Goal: Complete application form

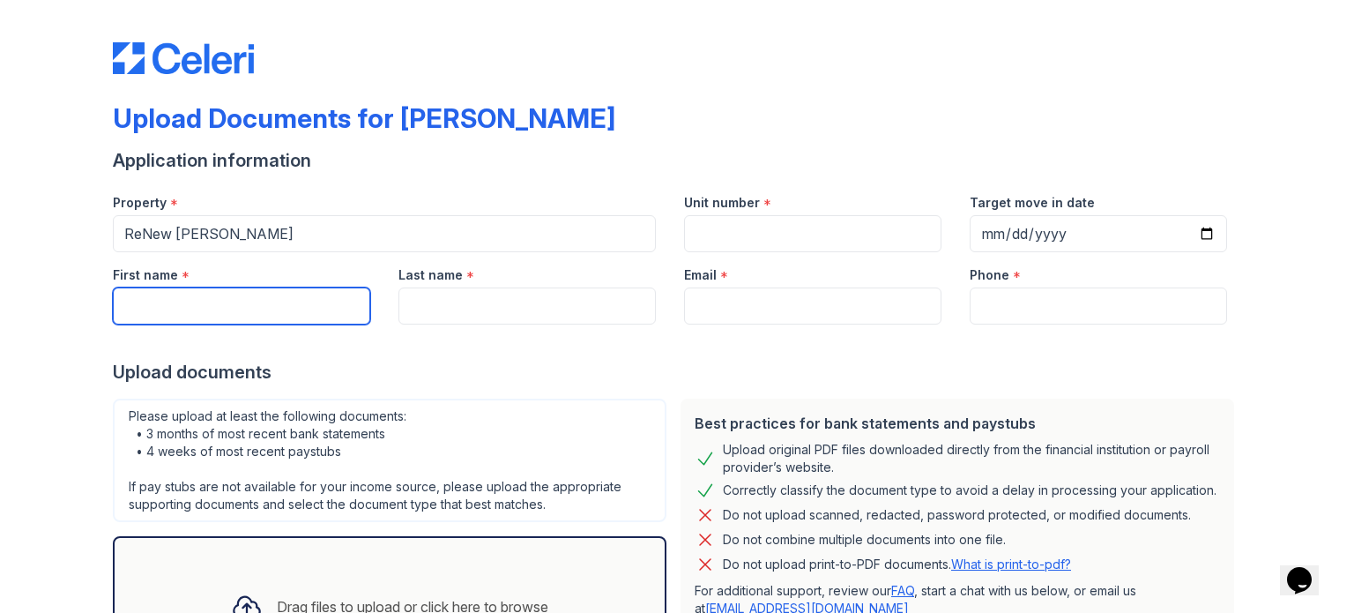
click at [264, 313] on input "First name" at bounding box center [241, 305] width 257 height 37
type input "[PERSON_NAME]"
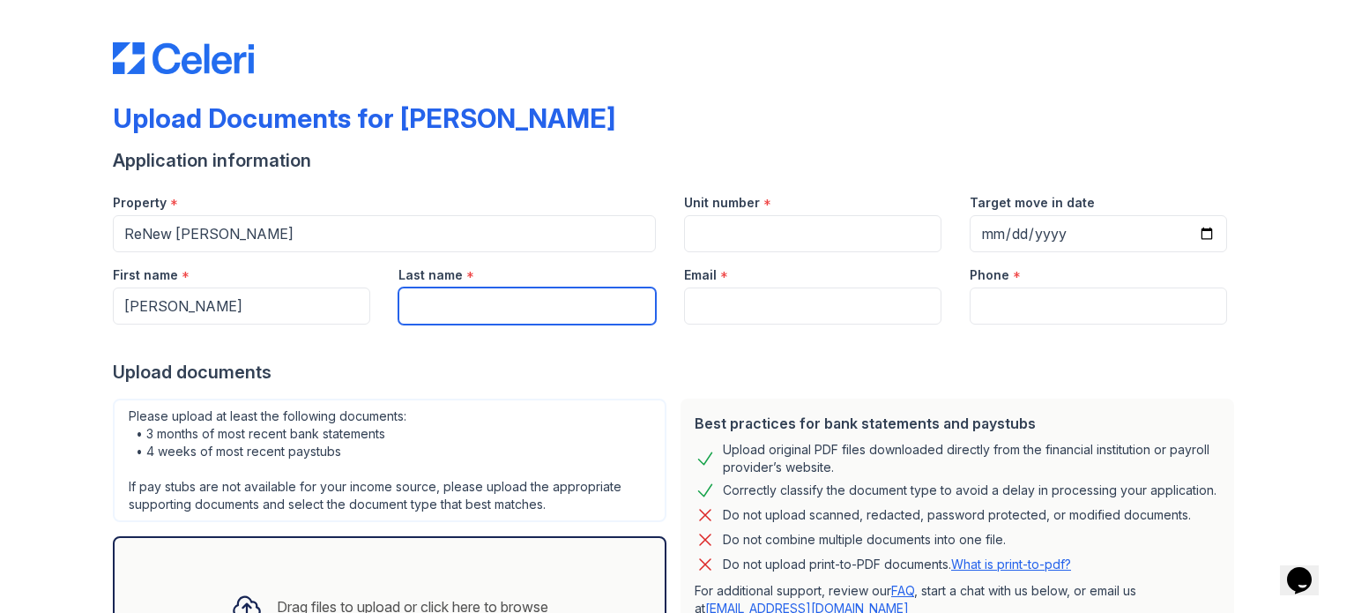
type input "Baruchman"
type input "[EMAIL_ADDRESS][DOMAIN_NAME]"
type input "4044466517"
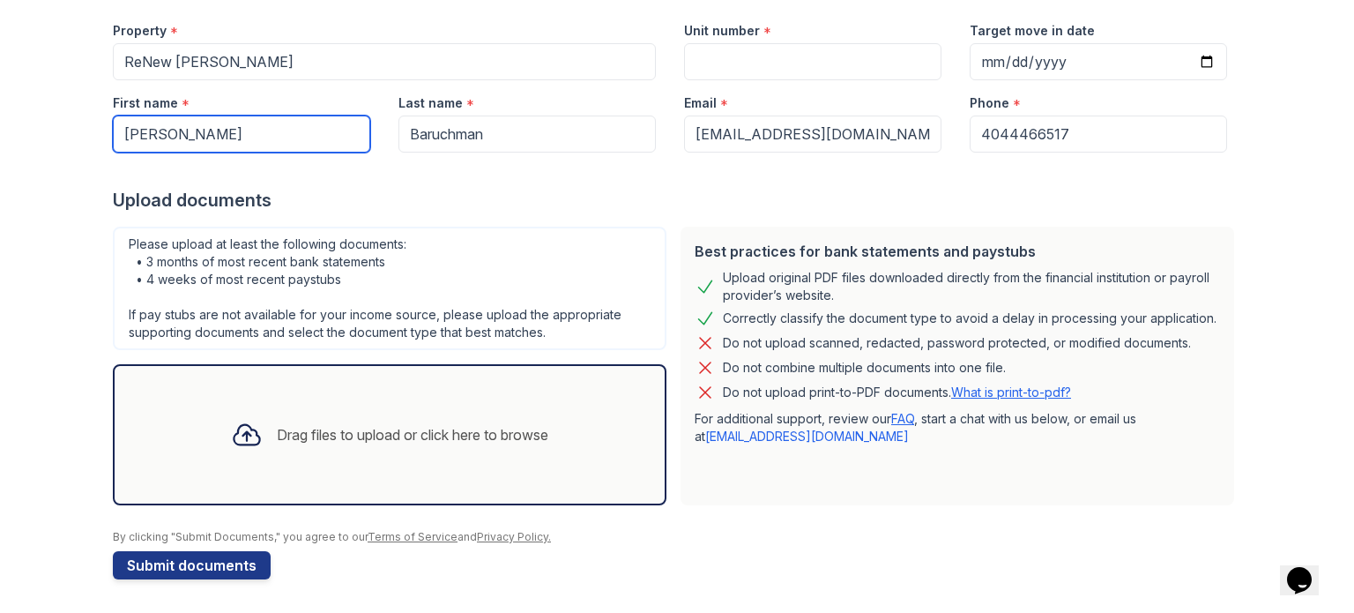
scroll to position [50, 0]
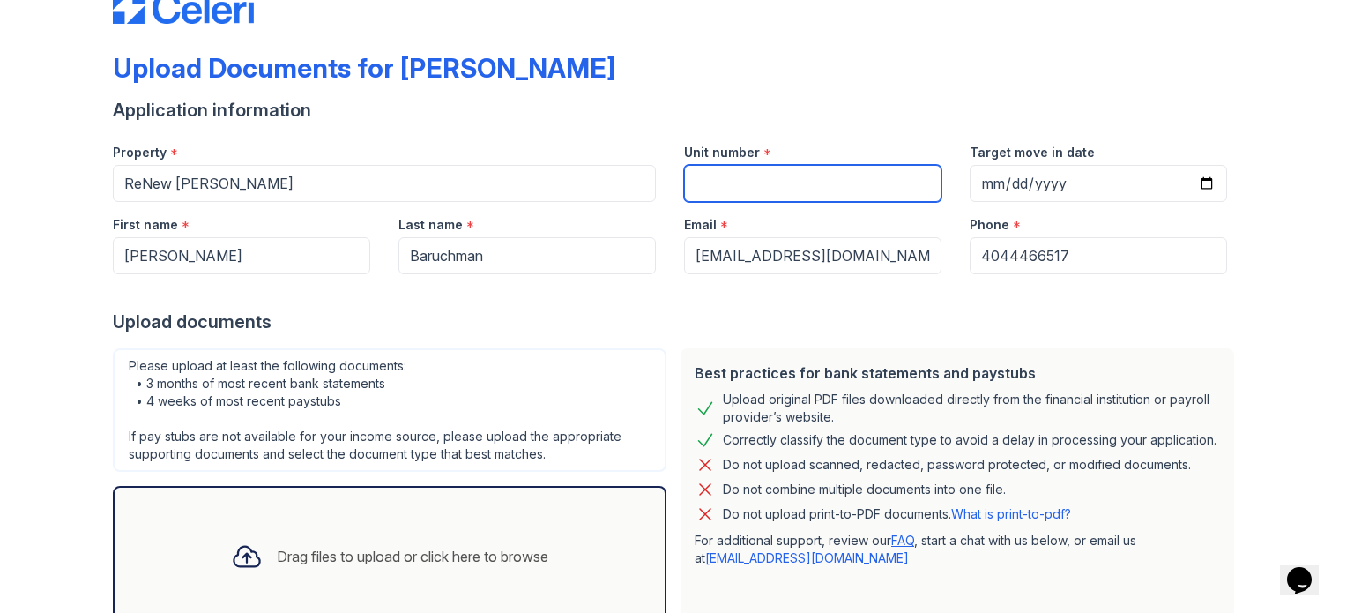
click at [743, 171] on input "Unit number" at bounding box center [812, 183] width 257 height 37
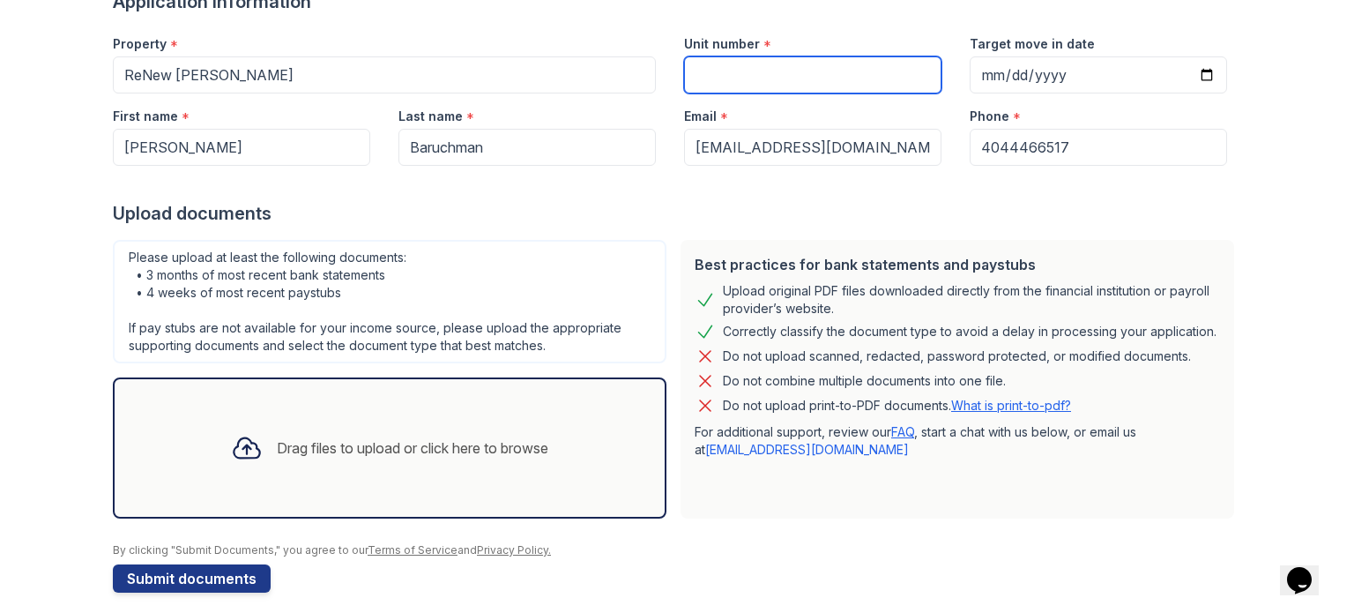
scroll to position [172, 0]
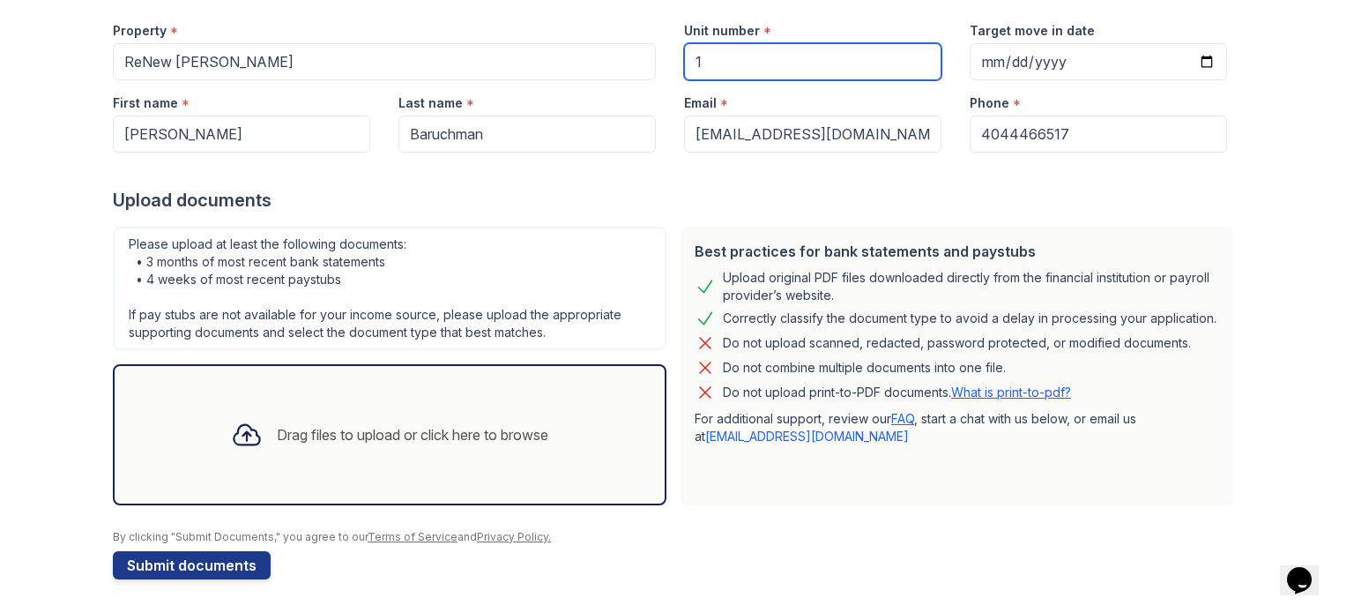
type input "1"
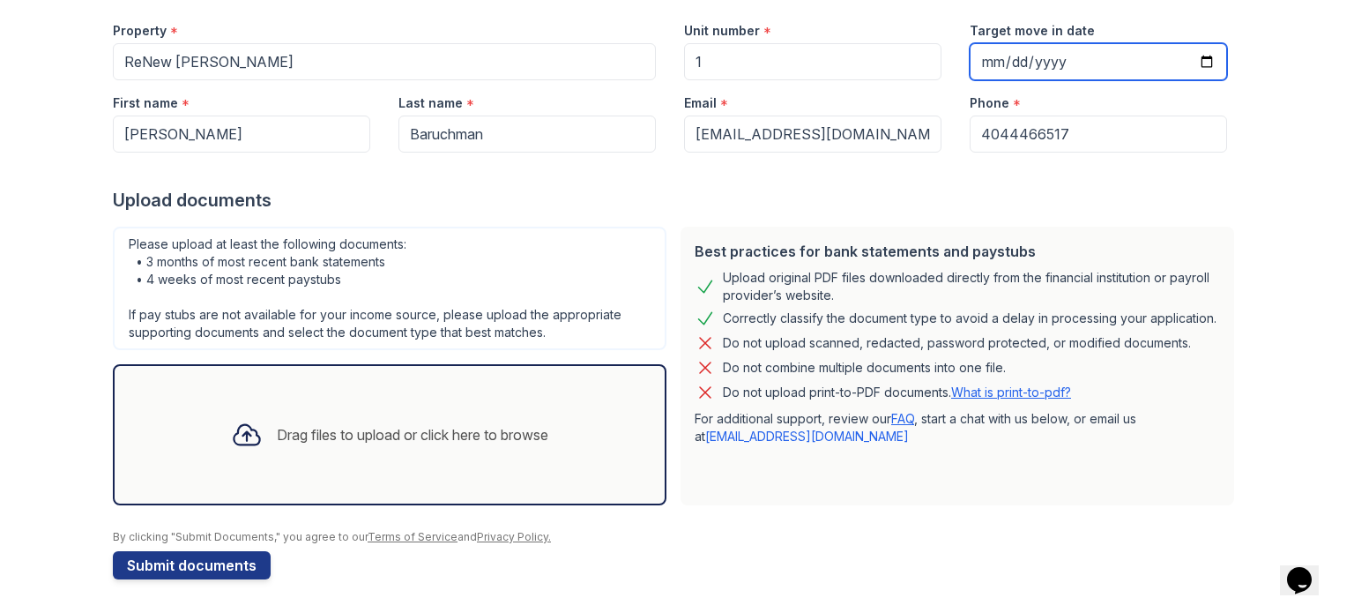
click at [1196, 70] on input "Target move in date" at bounding box center [1098, 61] width 257 height 37
type input "[DATE]"
click at [452, 452] on div "Drag files to upload or click here to browse" at bounding box center [390, 435] width 346 height 60
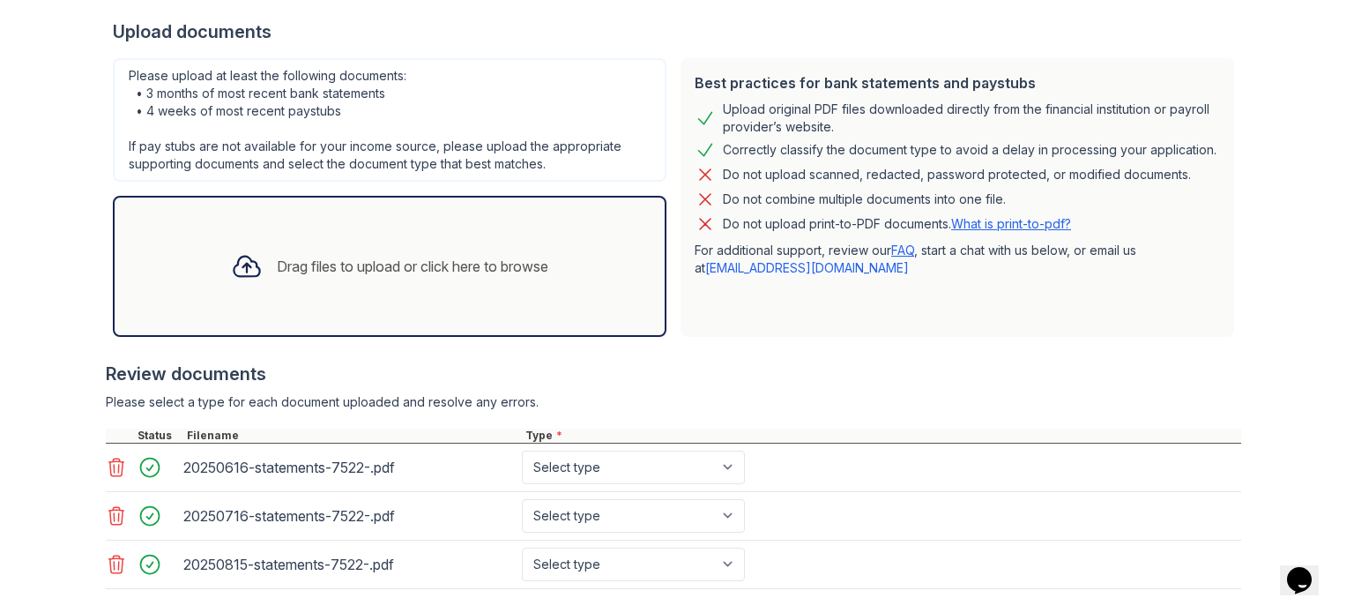
scroll to position [381, 0]
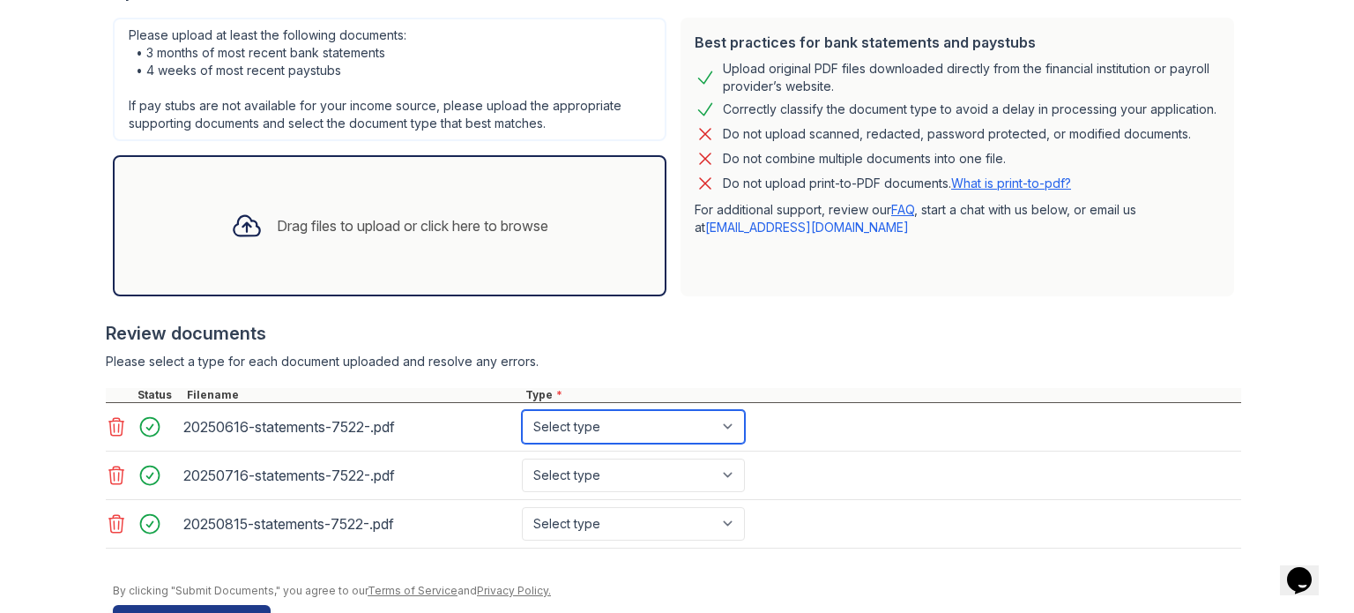
click at [643, 427] on select "Select type Paystub Bank Statement Offer Letter Tax Documents Benefit Award Let…" at bounding box center [633, 427] width 223 height 34
select select "bank_statement"
click at [522, 410] on select "Select type Paystub Bank Statement Offer Letter Tax Documents Benefit Award Let…" at bounding box center [633, 427] width 223 height 34
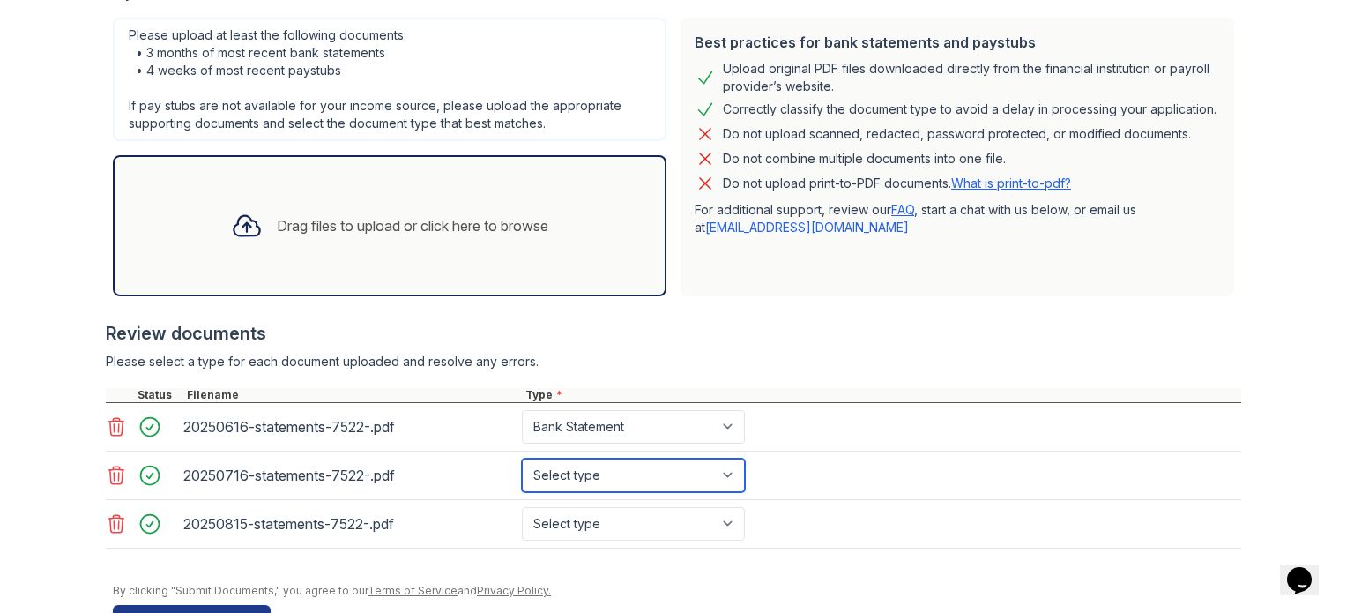
click at [653, 477] on select "Select type Paystub Bank Statement Offer Letter Tax Documents Benefit Award Let…" at bounding box center [633, 476] width 223 height 34
select select "bank_statement"
click at [522, 459] on select "Select type Paystub Bank Statement Offer Letter Tax Documents Benefit Award Let…" at bounding box center [633, 476] width 223 height 34
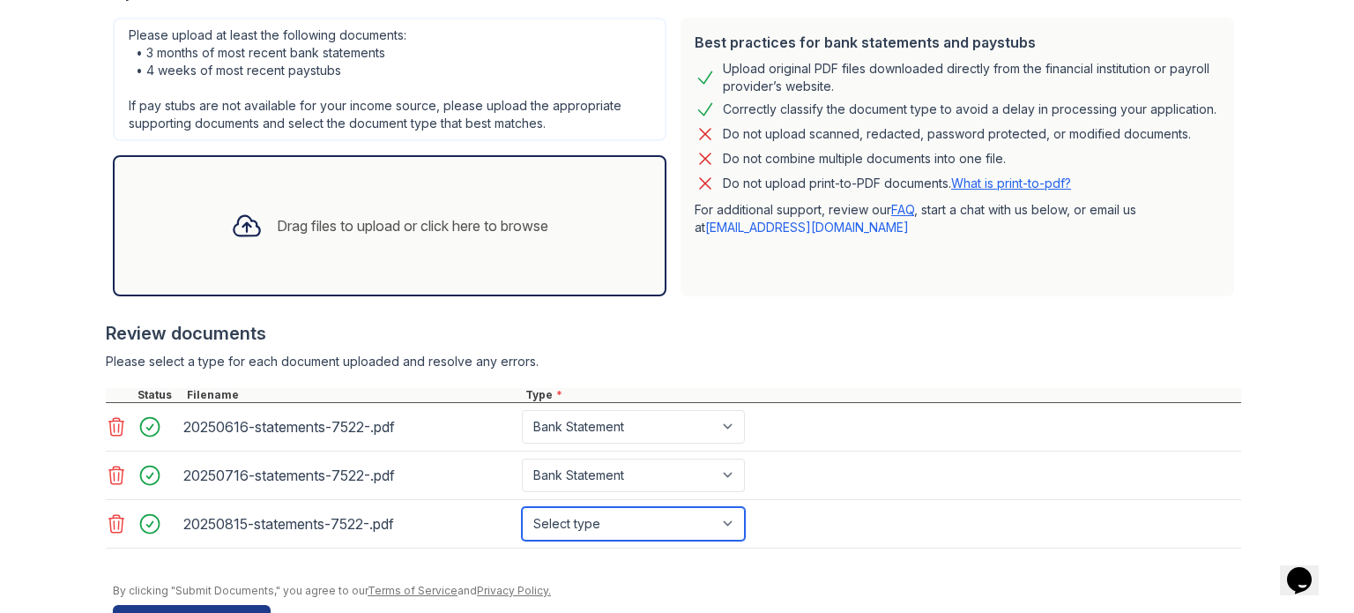
click at [649, 511] on select "Select type Paystub Bank Statement Offer Letter Tax Documents Benefit Award Let…" at bounding box center [633, 524] width 223 height 34
select select "bank_statement"
click at [522, 507] on select "Select type Paystub Bank Statement Offer Letter Tax Documents Benefit Award Let…" at bounding box center [633, 524] width 223 height 34
click at [786, 355] on div "Please select a type for each document uploaded and resolve any errors." at bounding box center [674, 362] width 1136 height 18
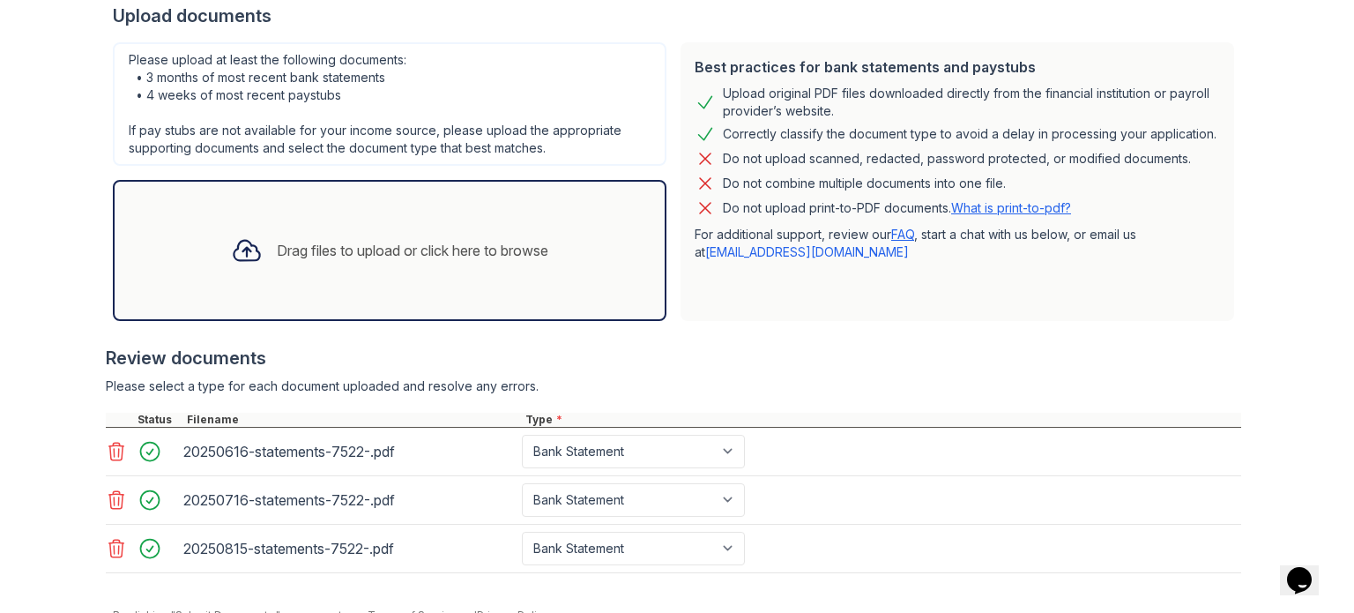
scroll to position [361, 0]
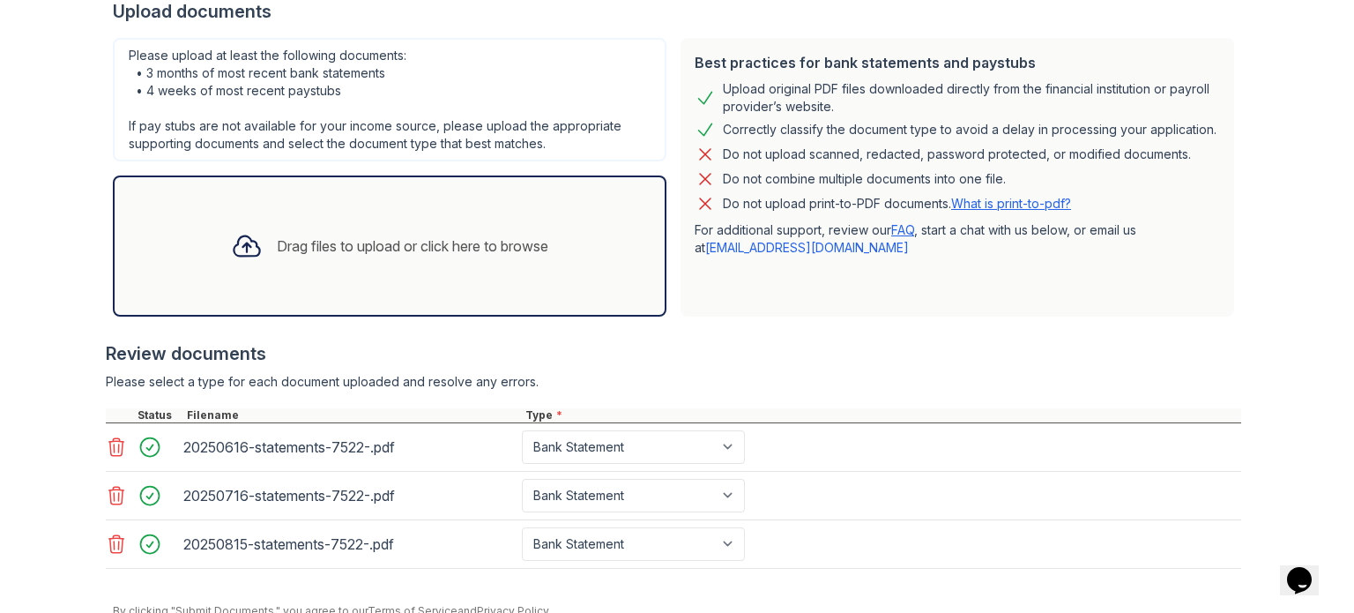
click at [412, 227] on div "Drag files to upload or click here to browse" at bounding box center [390, 246] width 346 height 60
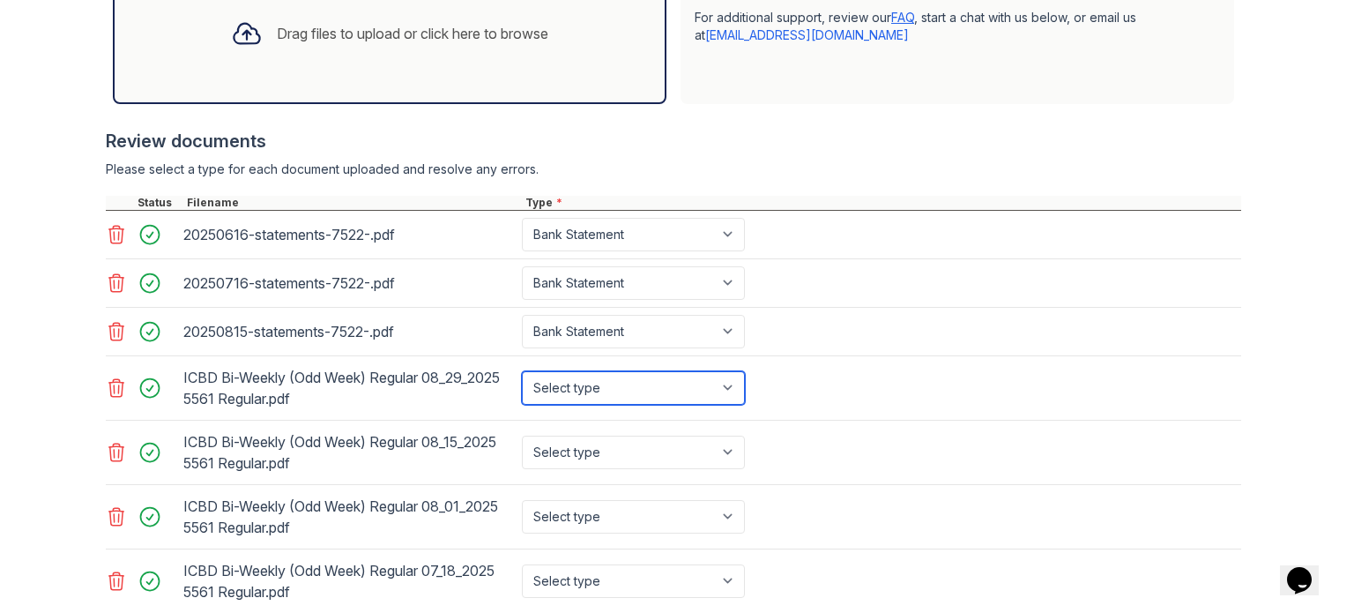
click at [645, 378] on select "Select type Paystub Bank Statement Offer Letter Tax Documents Benefit Award Let…" at bounding box center [633, 388] width 223 height 34
select select "paystub"
click at [522, 371] on select "Select type Paystub Bank Statement Offer Letter Tax Documents Benefit Award Let…" at bounding box center [633, 388] width 223 height 34
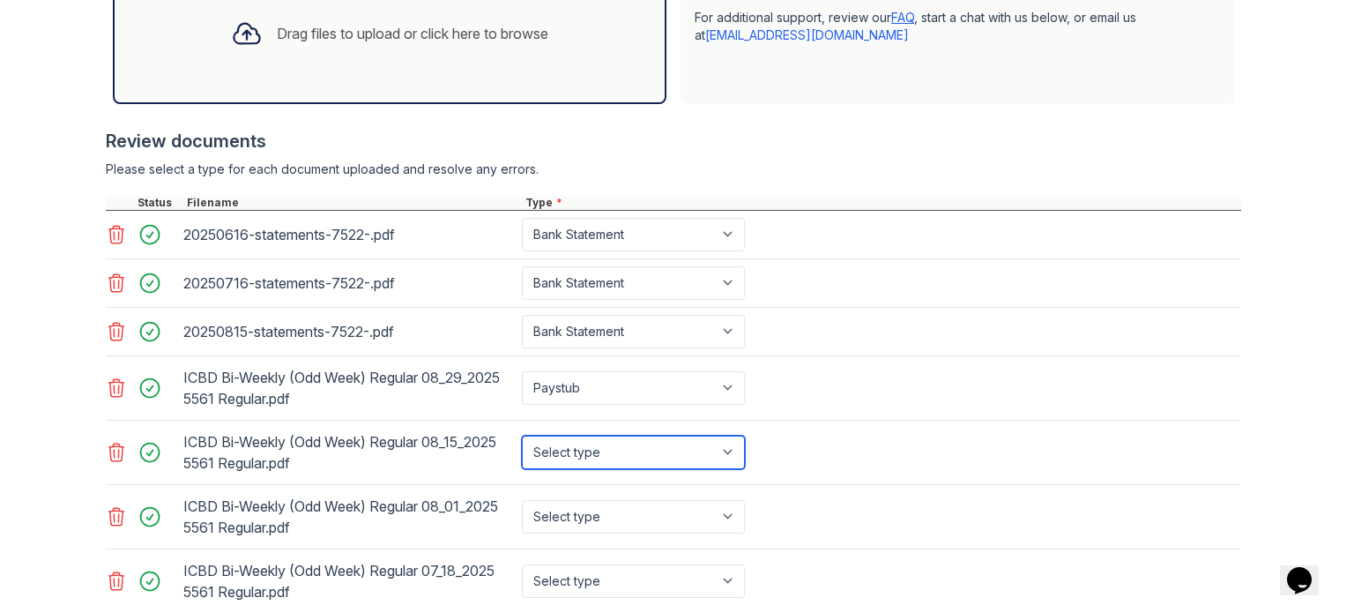
click at [603, 446] on select "Select type Paystub Bank Statement Offer Letter Tax Documents Benefit Award Let…" at bounding box center [633, 453] width 223 height 34
select select "paystub"
click at [522, 436] on select "Select type Paystub Bank Statement Offer Letter Tax Documents Benefit Award Let…" at bounding box center [633, 453] width 223 height 34
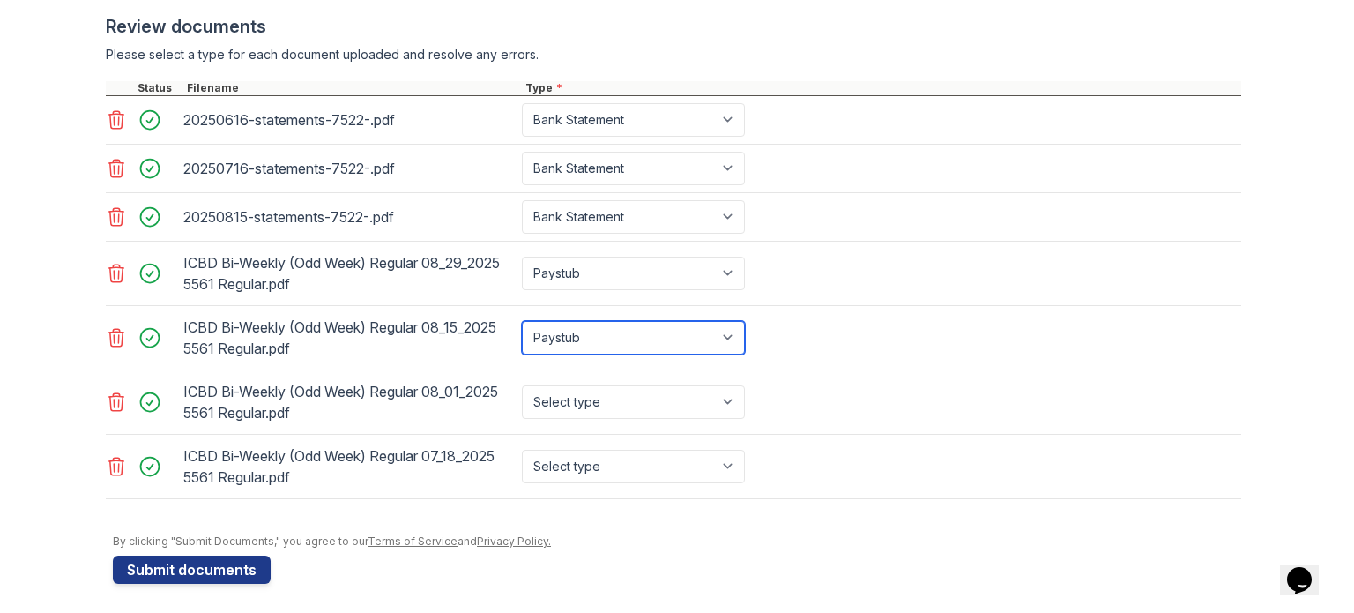
scroll to position [690, 0]
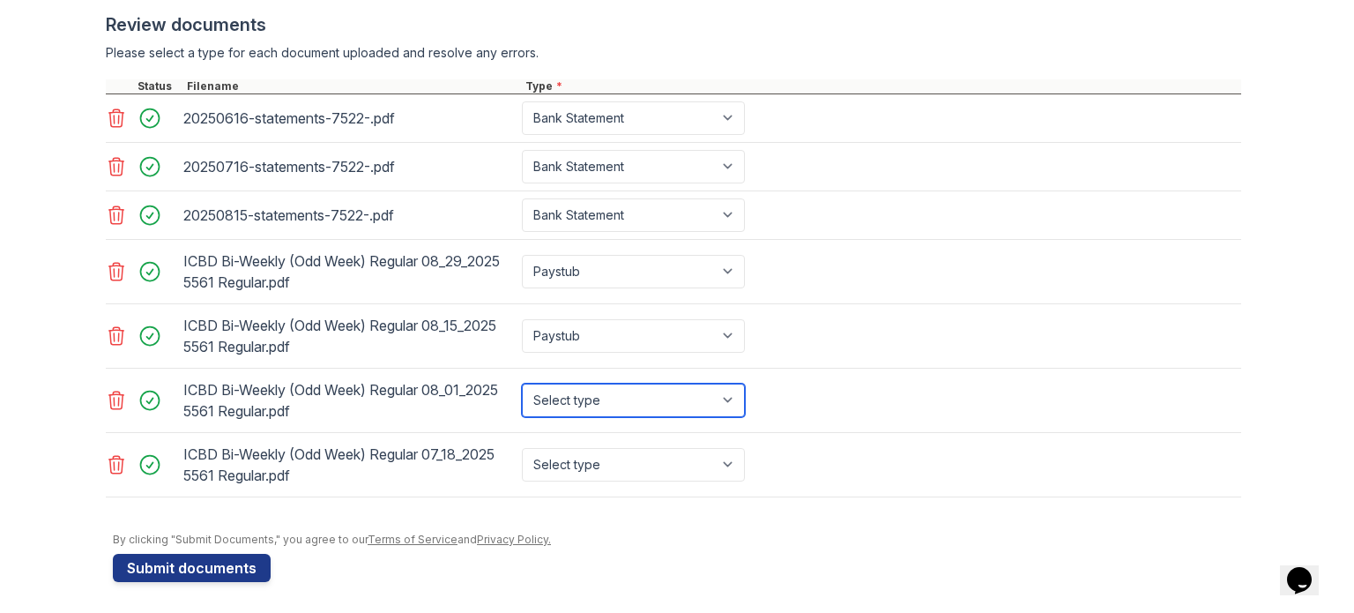
click at [679, 390] on select "Select type Paystub Bank Statement Offer Letter Tax Documents Benefit Award Let…" at bounding box center [633, 401] width 223 height 34
select select "paystub"
click at [522, 384] on select "Select type Paystub Bank Statement Offer Letter Tax Documents Benefit Award Let…" at bounding box center [633, 401] width 223 height 34
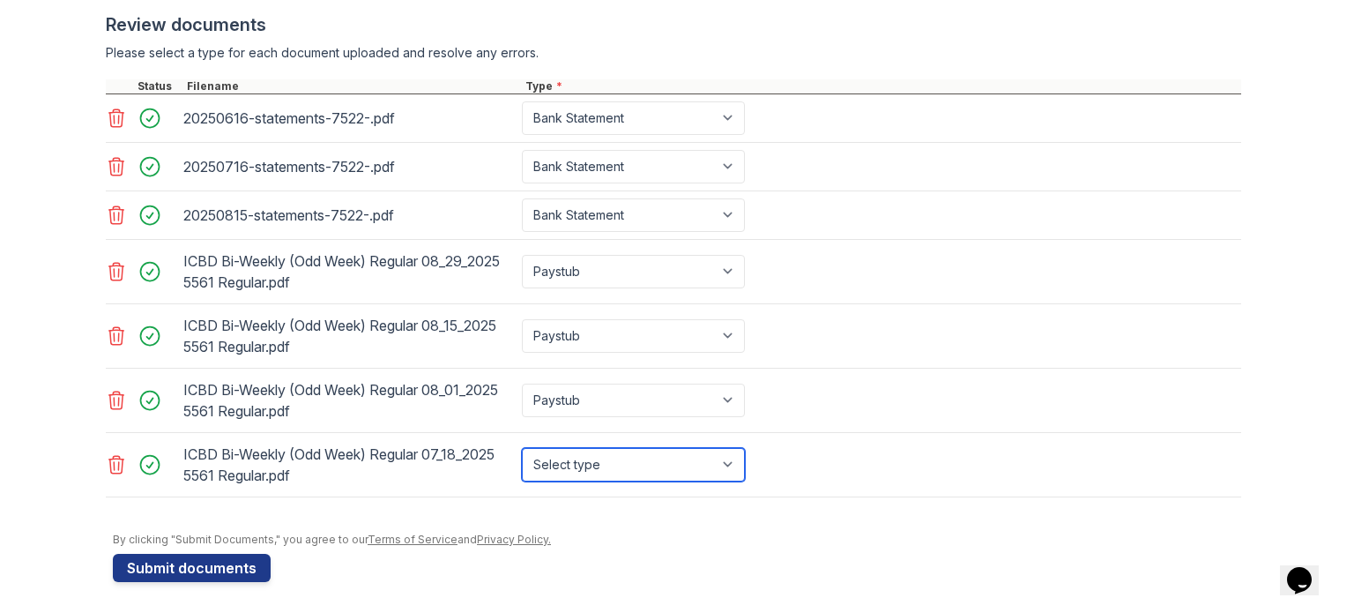
click at [590, 470] on select "Select type Paystub Bank Statement Offer Letter Tax Documents Benefit Award Let…" at bounding box center [633, 465] width 223 height 34
select select "paystub"
click at [522, 448] on select "Select type Paystub Bank Statement Offer Letter Tax Documents Benefit Award Let…" at bounding box center [633, 465] width 223 height 34
click at [204, 548] on form "Application information Property * ReNew [PERSON_NAME] Unit number * 1 Target m…" at bounding box center [677, 20] width 1129 height 1123
click at [198, 560] on button "Submit documents" at bounding box center [192, 568] width 158 height 28
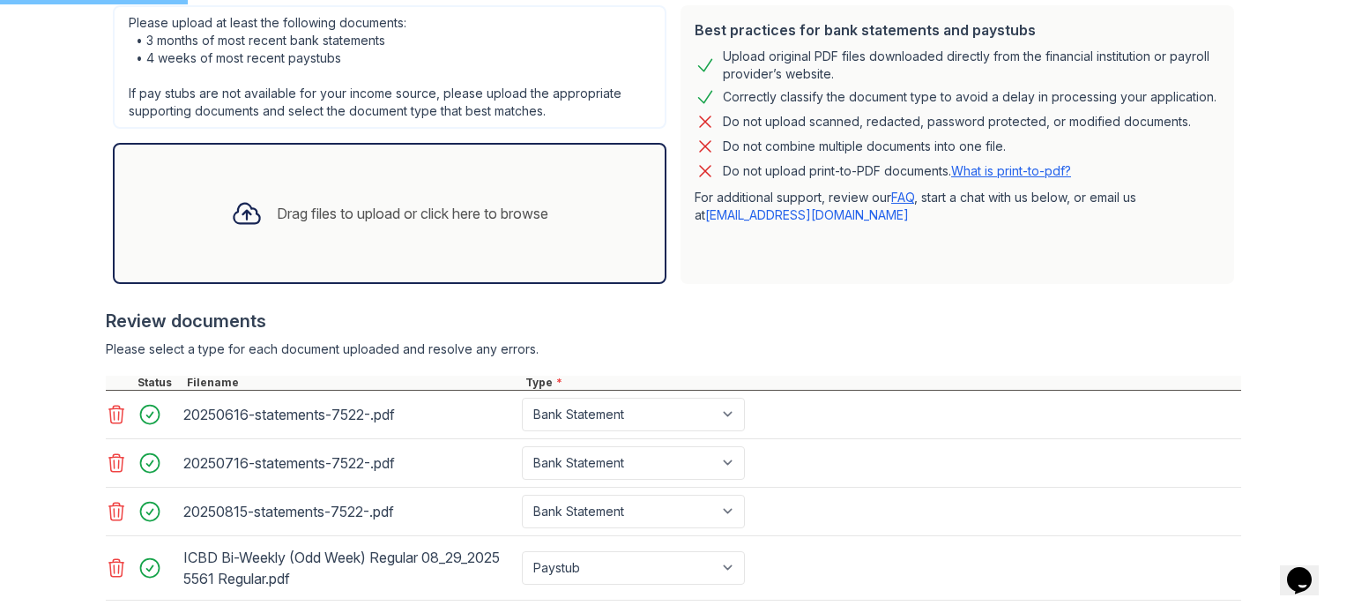
scroll to position [379, 0]
